Goal: Find specific page/section: Find specific page/section

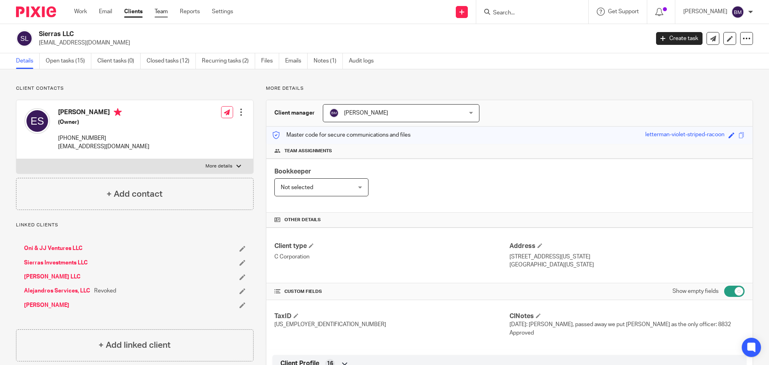
scroll to position [280, 0]
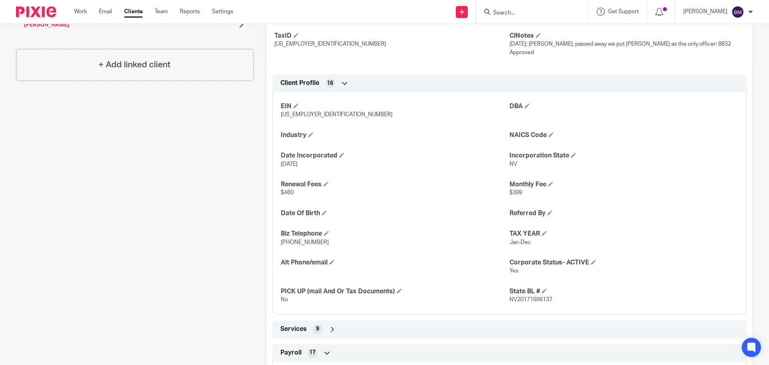
click at [127, 11] on link "Clients" at bounding box center [133, 12] width 18 height 8
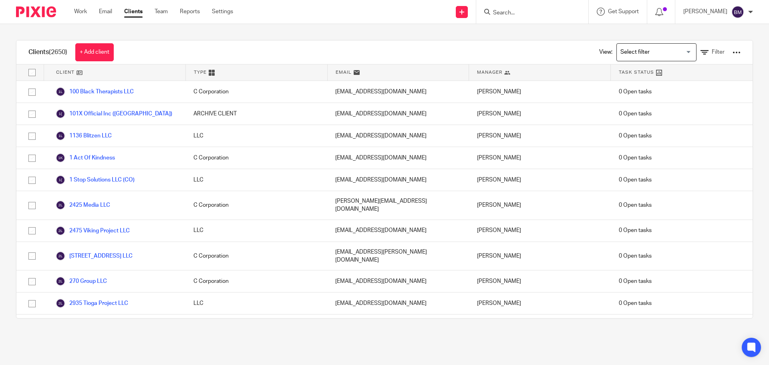
click at [521, 15] on input "Search" at bounding box center [528, 13] width 72 height 7
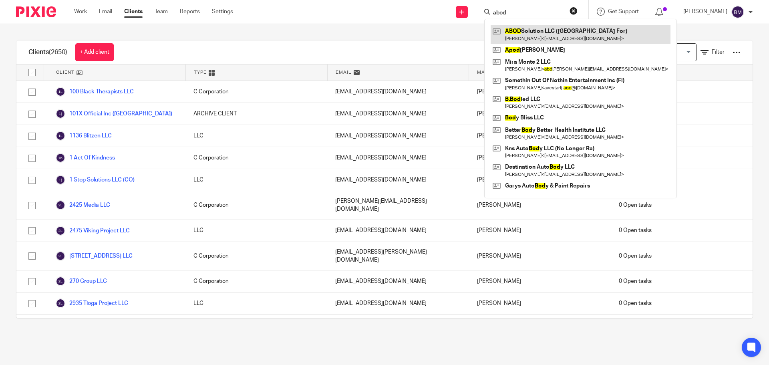
type input "abod"
click at [551, 37] on link at bounding box center [581, 34] width 180 height 18
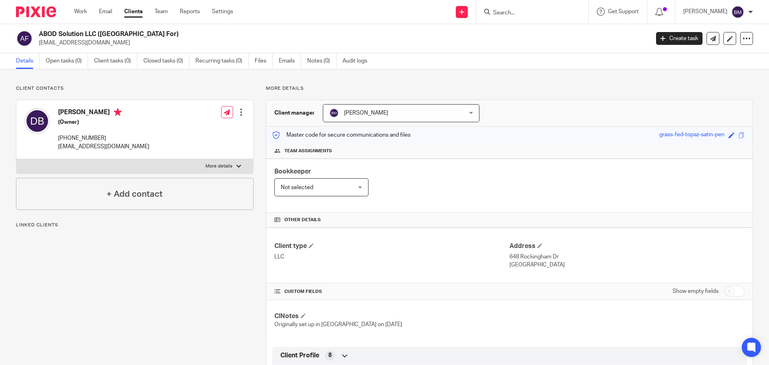
click at [728, 290] on input "checkbox" at bounding box center [734, 291] width 20 height 11
checkbox input "true"
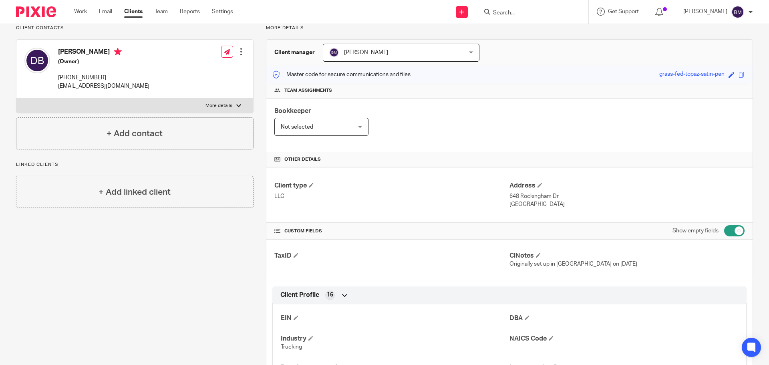
scroll to position [80, 0]
